Goal: Manage account settings

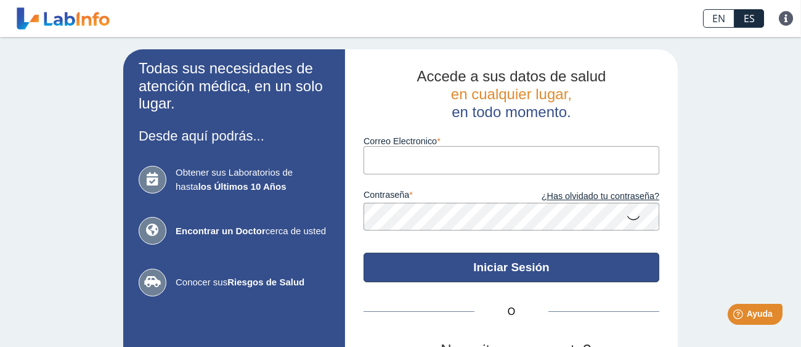
type input "[EMAIL_ADDRESS][DOMAIN_NAME]"
click at [498, 261] on button "Iniciar Sesión" at bounding box center [512, 268] width 296 height 30
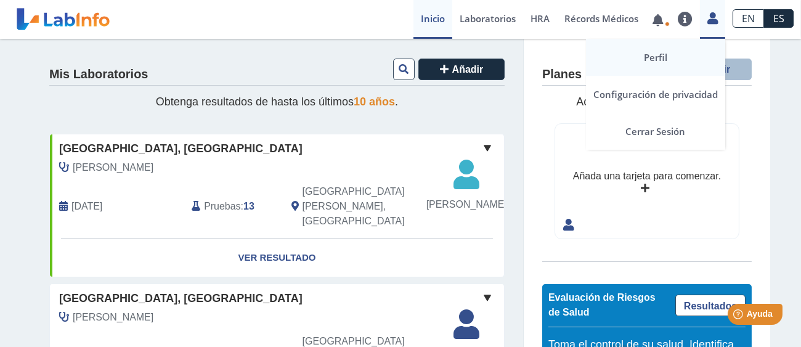
click at [664, 54] on link "Perfil" at bounding box center [655, 57] width 139 height 37
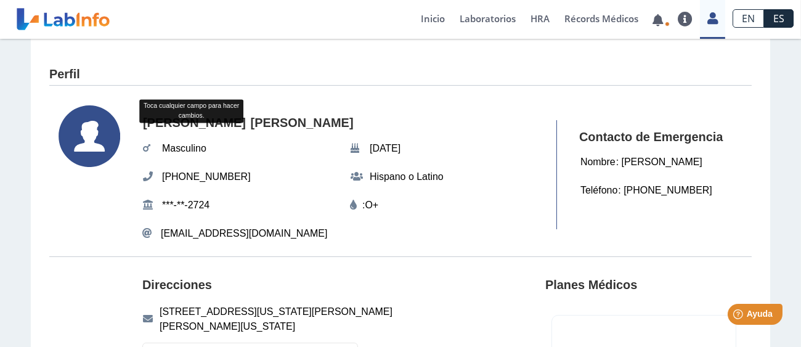
click at [379, 60] on div "Perfil" at bounding box center [400, 71] width 702 height 28
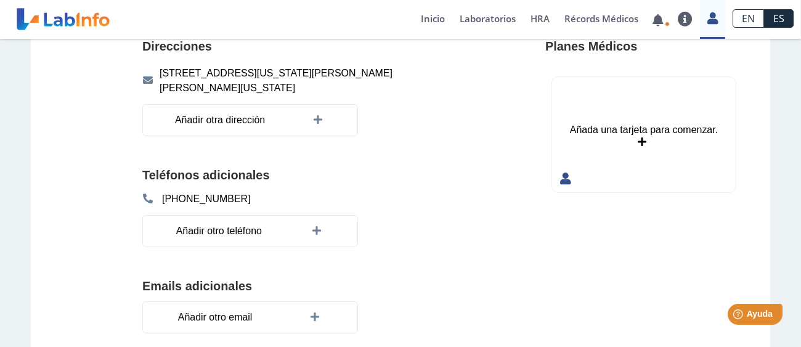
scroll to position [290, 0]
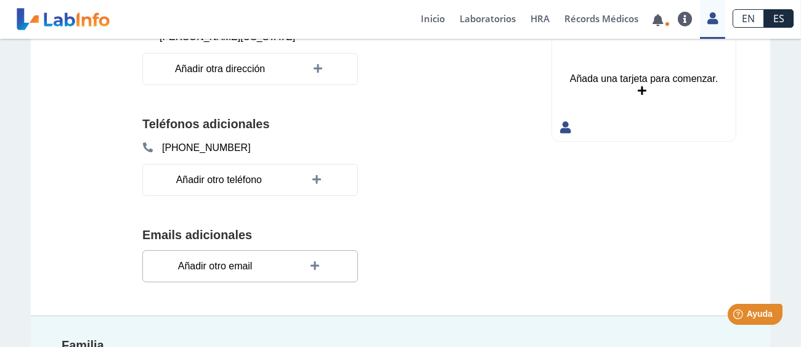
click at [225, 264] on span "Añadir otro email" at bounding box center [215, 266] width 82 height 22
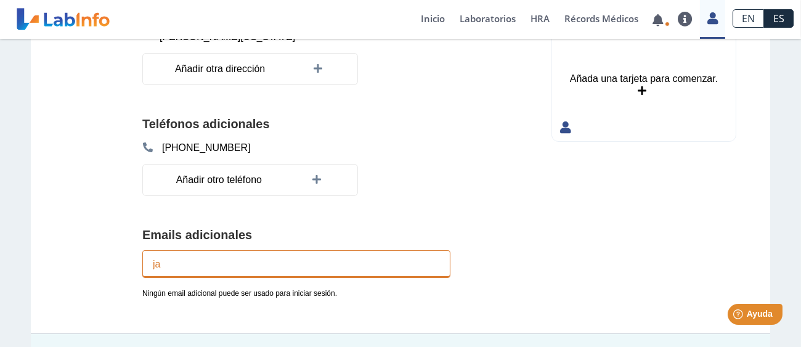
type input "[EMAIL_ADDRESS][DOMAIN_NAME]"
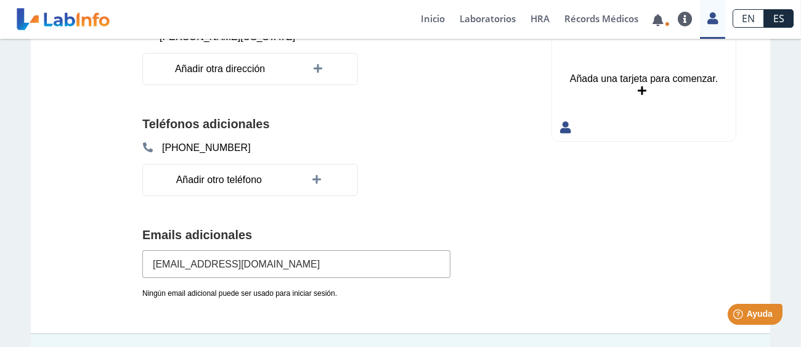
click at [496, 180] on section "Direcciones [STREET_ADDRESS][US_STATE][PERSON_NAME][PERSON_NAME][US_STATE] Añad…" at bounding box center [400, 150] width 702 height 366
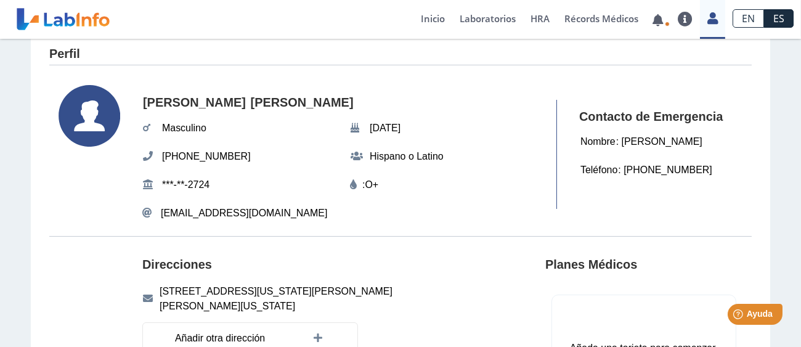
scroll to position [0, 0]
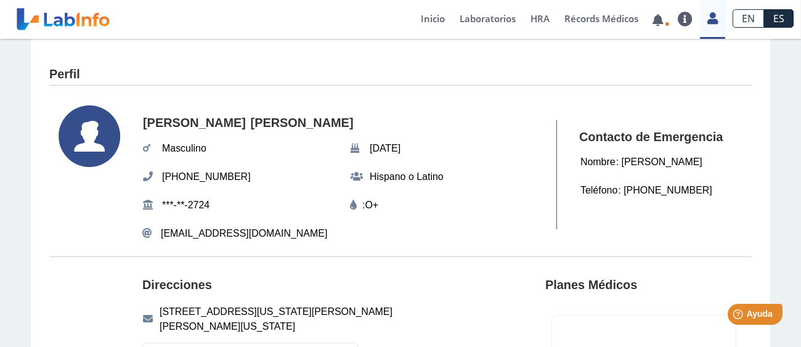
click at [368, 67] on div "Perfil" at bounding box center [400, 71] width 702 height 28
click at [79, 127] on icon at bounding box center [90, 136] width 62 height 62
click at [250, 69] on div "Perfil" at bounding box center [400, 71] width 702 height 28
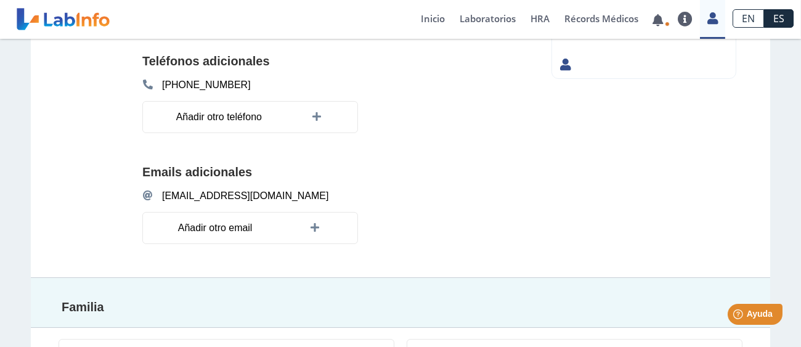
scroll to position [355, 0]
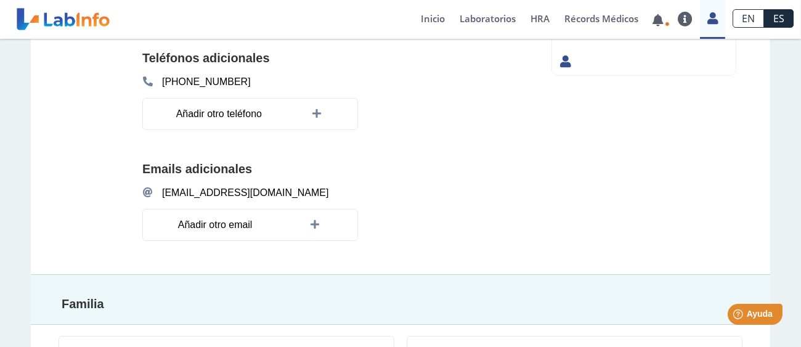
click at [616, 176] on div "Planes Médicos Añada una tarjeta para comenzar. Añada una tarjeta para comenzar." at bounding box center [643, 88] width 197 height 350
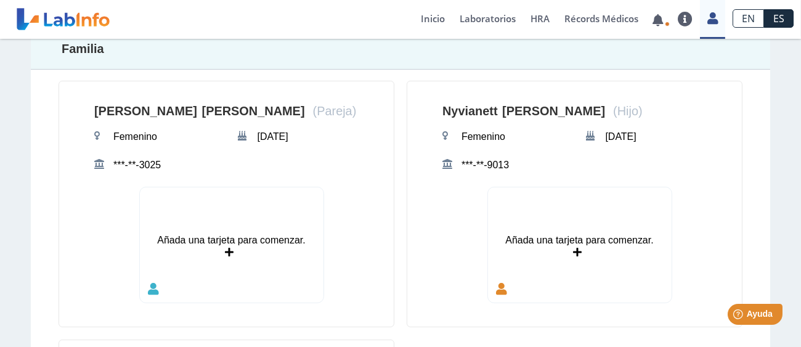
scroll to position [633, 0]
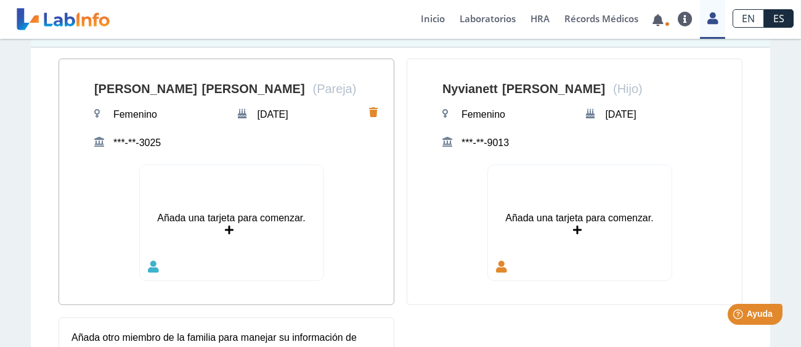
click at [230, 211] on div "Añada una tarjeta para comenzar." at bounding box center [231, 218] width 148 height 15
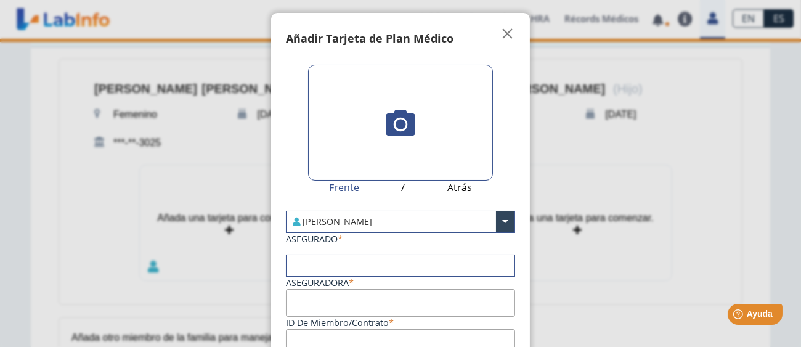
click at [392, 124] on icon at bounding box center [401, 123] width 30 height 30
click at [0, 0] on input "file" at bounding box center [0, 0] width 0 height 0
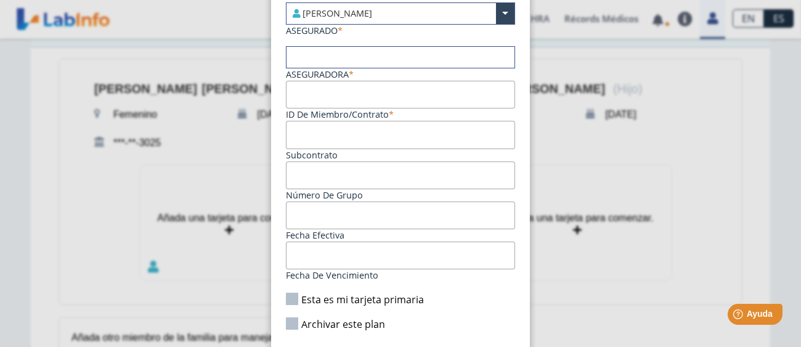
scroll to position [248, 0]
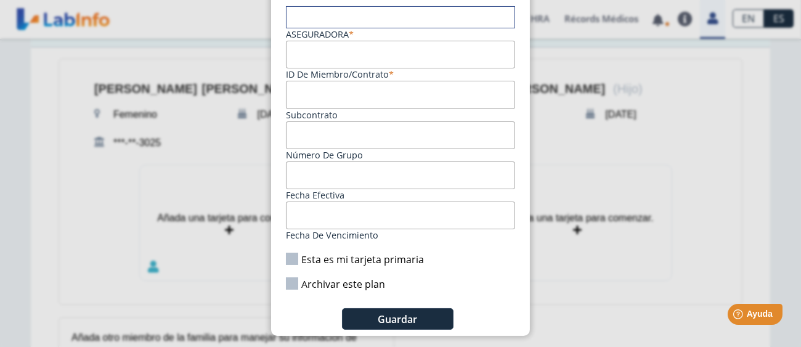
click at [603, 244] on ngb-modal-window "Tarjetas Añadir Tarjeta de Plan Médico  My Cards Frente / Atrás [PERSON_NAME] …" at bounding box center [400, 173] width 801 height 347
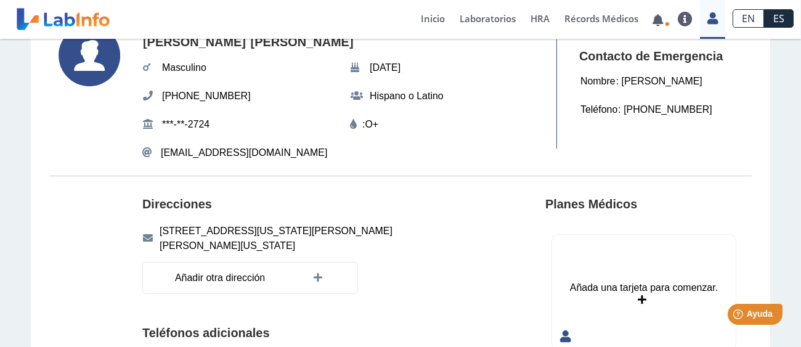
scroll to position [70, 0]
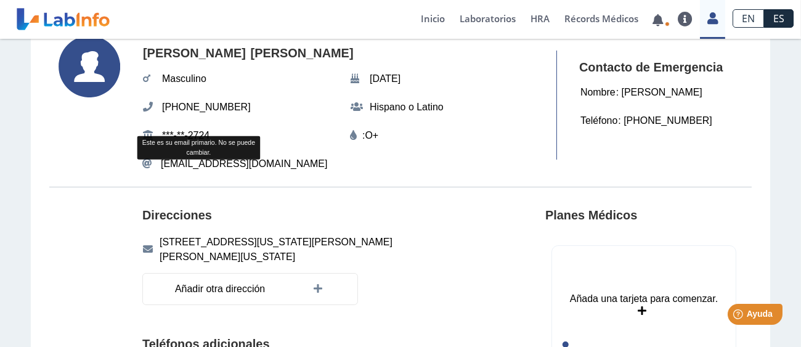
click at [229, 159] on span "[EMAIL_ADDRESS][DOMAIN_NAME]" at bounding box center [244, 163] width 166 height 15
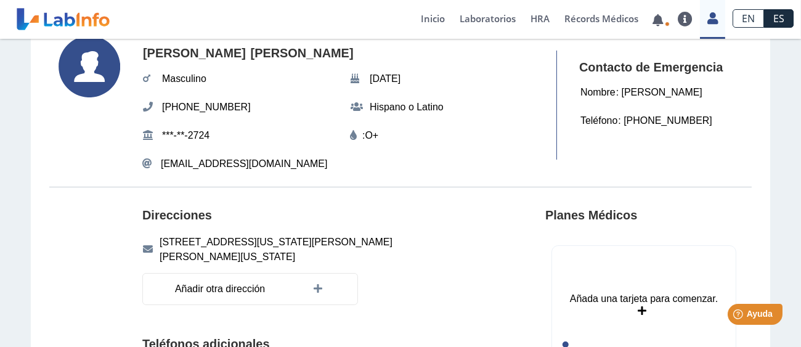
click at [189, 162] on span "[EMAIL_ADDRESS][DOMAIN_NAME]" at bounding box center [244, 163] width 166 height 15
click at [153, 165] on div "[EMAIL_ADDRESS][DOMAIN_NAME]" at bounding box center [343, 163] width 403 height 15
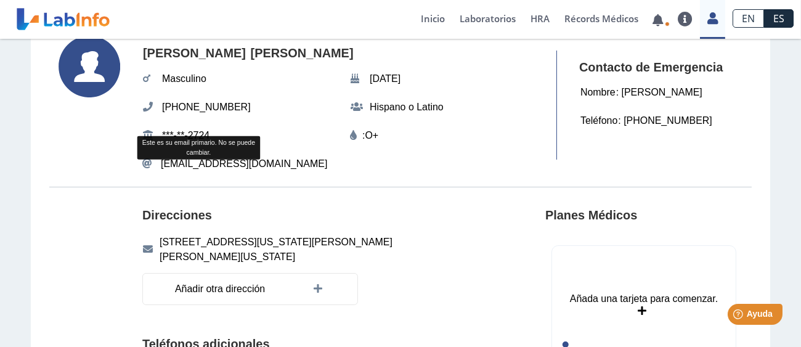
click at [169, 165] on span "[EMAIL_ADDRESS][DOMAIN_NAME]" at bounding box center [244, 163] width 166 height 15
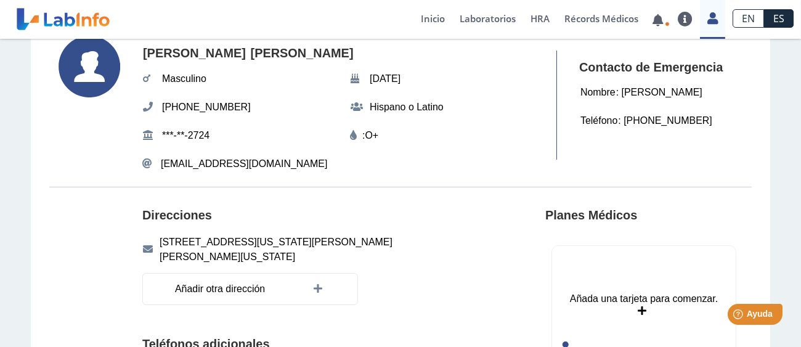
click at [142, 159] on icon at bounding box center [148, 164] width 12 height 10
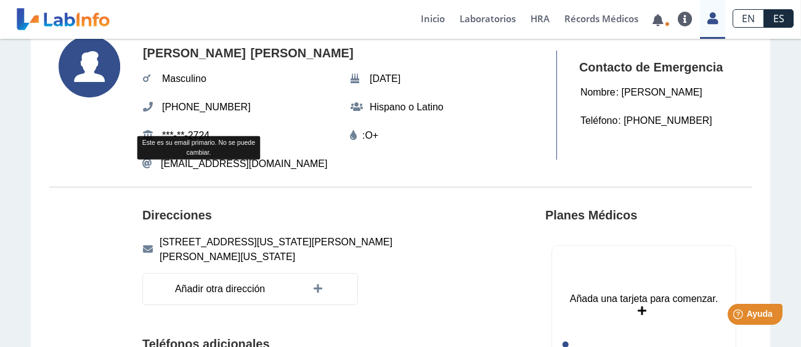
click at [172, 158] on span "[EMAIL_ADDRESS][DOMAIN_NAME]" at bounding box center [244, 163] width 166 height 15
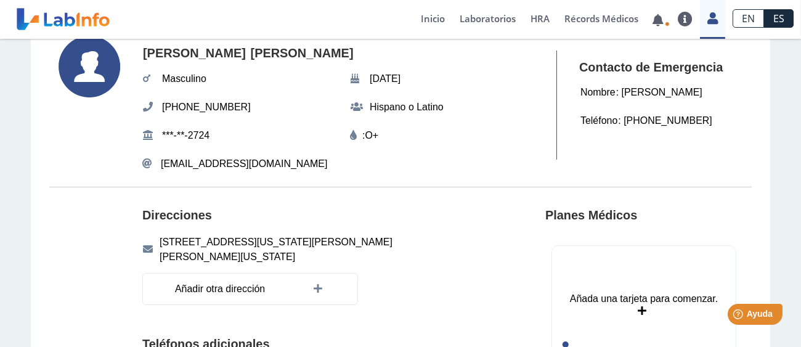
drag, startPoint x: 173, startPoint y: 158, endPoint x: 526, endPoint y: 158, distance: 353.0
click at [526, 158] on div "[EMAIL_ADDRESS][DOMAIN_NAME]" at bounding box center [343, 163] width 403 height 15
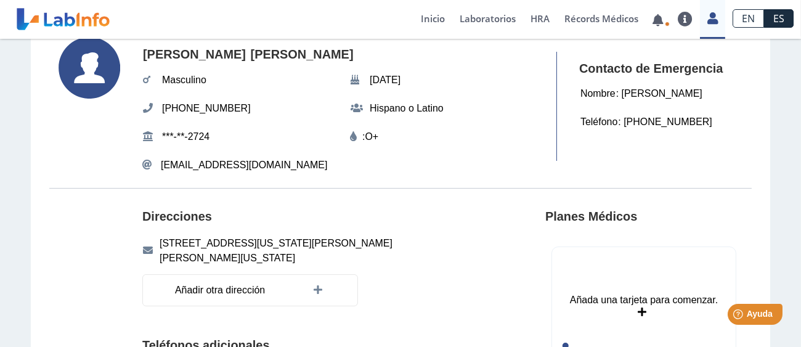
scroll to position [0, 0]
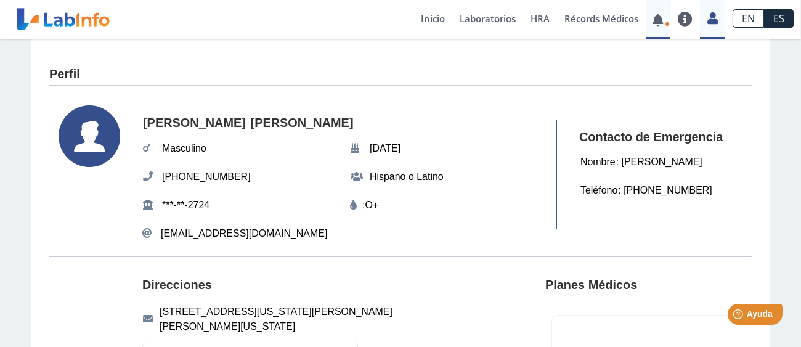
click at [660, 22] on link at bounding box center [658, 19] width 25 height 9
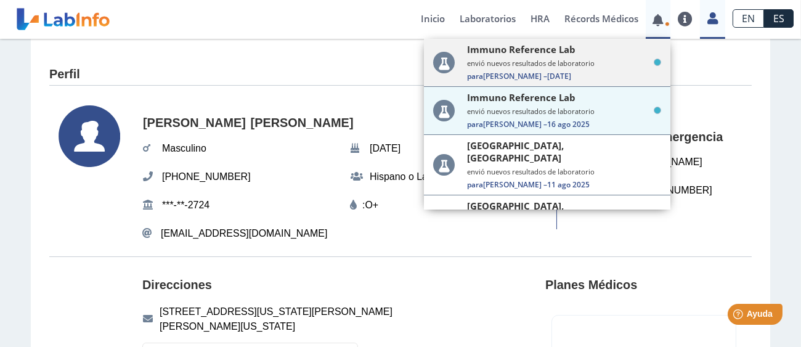
click at [593, 58] on div "Immuno Reference Lab envió nuevos resultados de laboratorio Para [PERSON_NAME] …" at bounding box center [564, 62] width 194 height 38
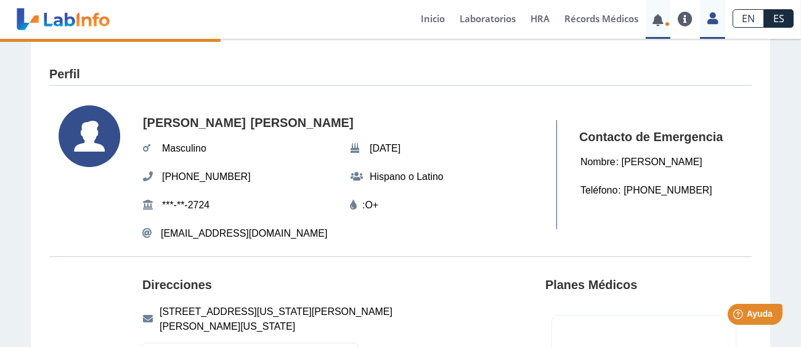
click at [659, 19] on link at bounding box center [658, 19] width 25 height 9
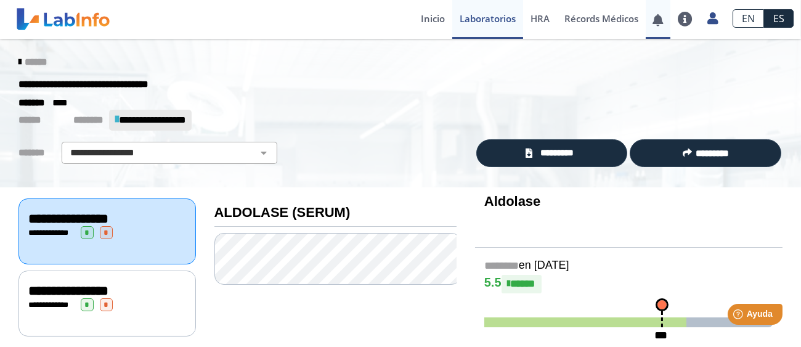
click at [658, 19] on link at bounding box center [658, 19] width 25 height 9
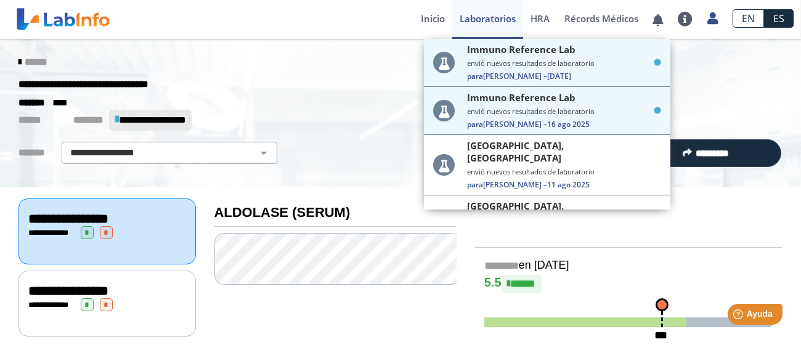
click at [718, 83] on div "**********" at bounding box center [400, 84] width 782 height 22
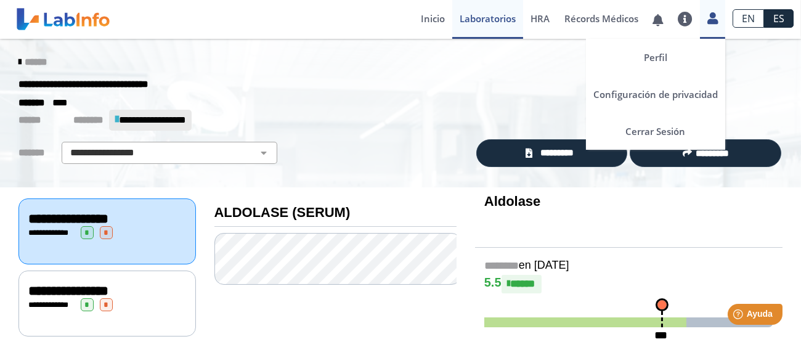
click at [711, 16] on icon at bounding box center [712, 18] width 10 height 9
click at [644, 131] on link "Cerrar Sesión" at bounding box center [655, 131] width 139 height 37
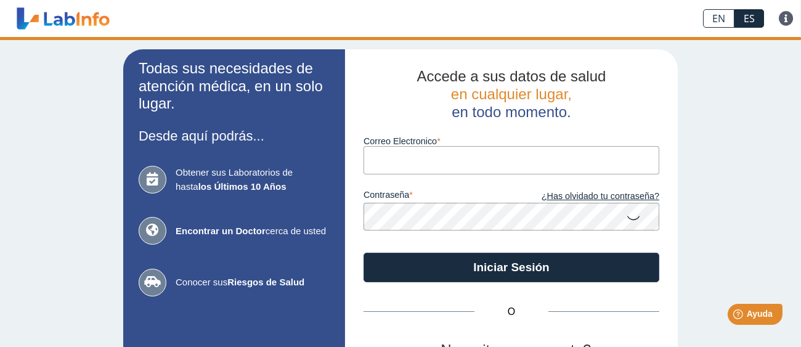
type input "[EMAIL_ADDRESS][DOMAIN_NAME]"
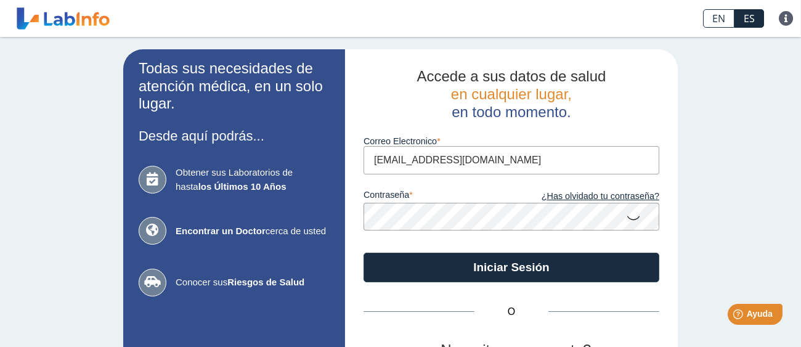
click at [737, 113] on div "Todas sus necesidades de atención médica, en un solo lugar. Desde aquí podrás..…" at bounding box center [400, 257] width 801 height 441
click at [608, 26] on div "EN ES Preguntas Frecuentes Política de privacidad" at bounding box center [398, 18] width 569 height 37
